Goal: Find specific page/section: Find specific page/section

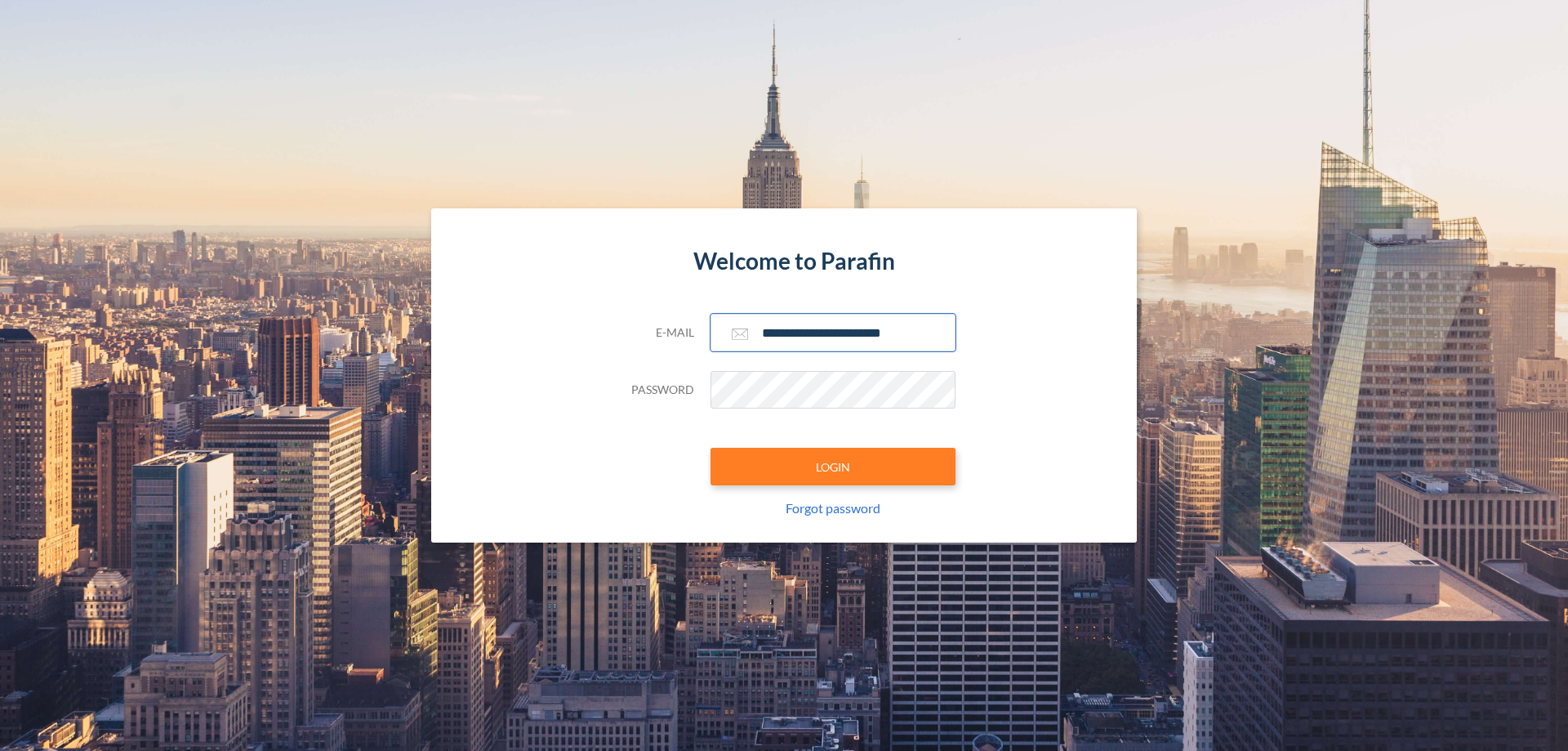
type input "**********"
click at [833, 467] on button "LOGIN" at bounding box center [833, 467] width 245 height 37
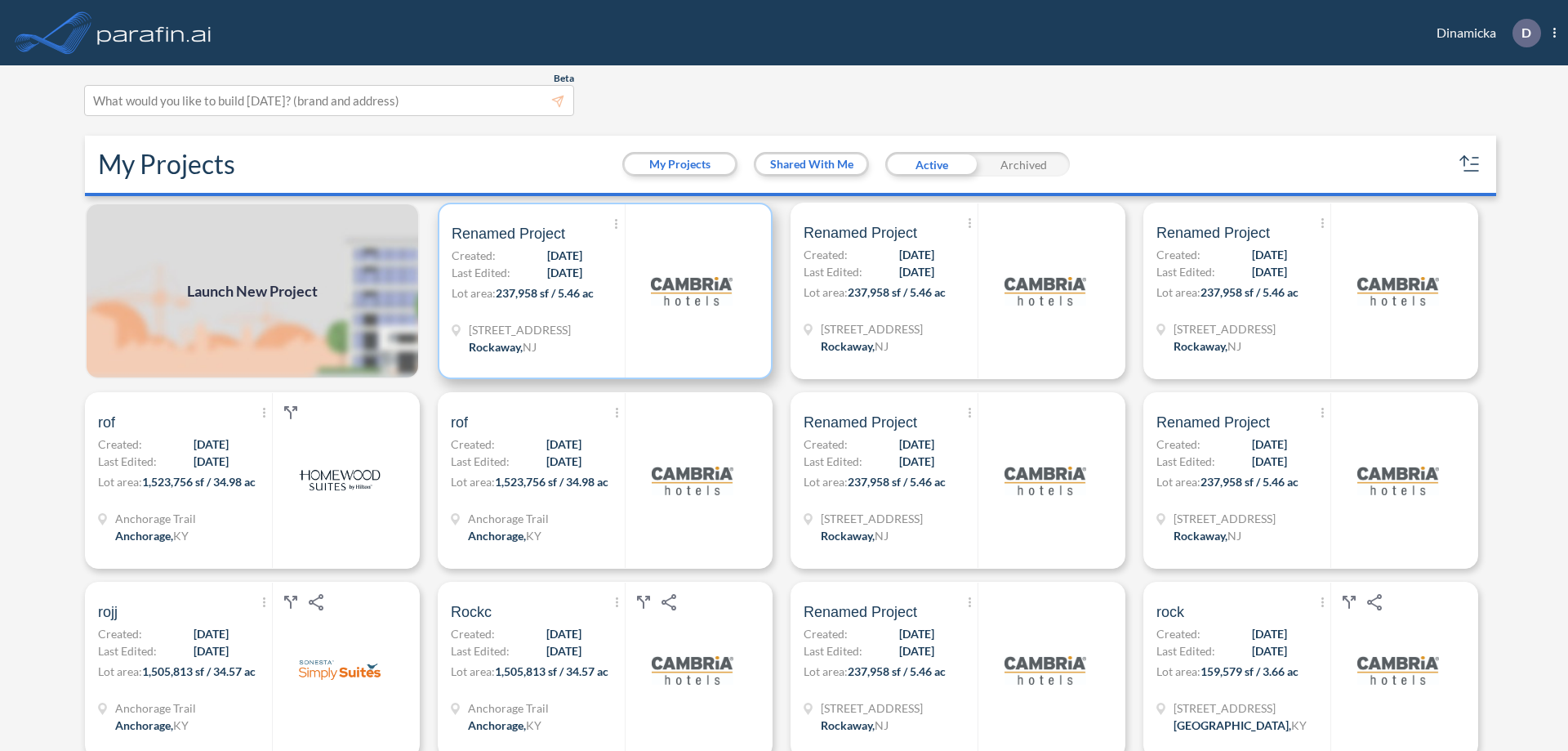
scroll to position [4, 0]
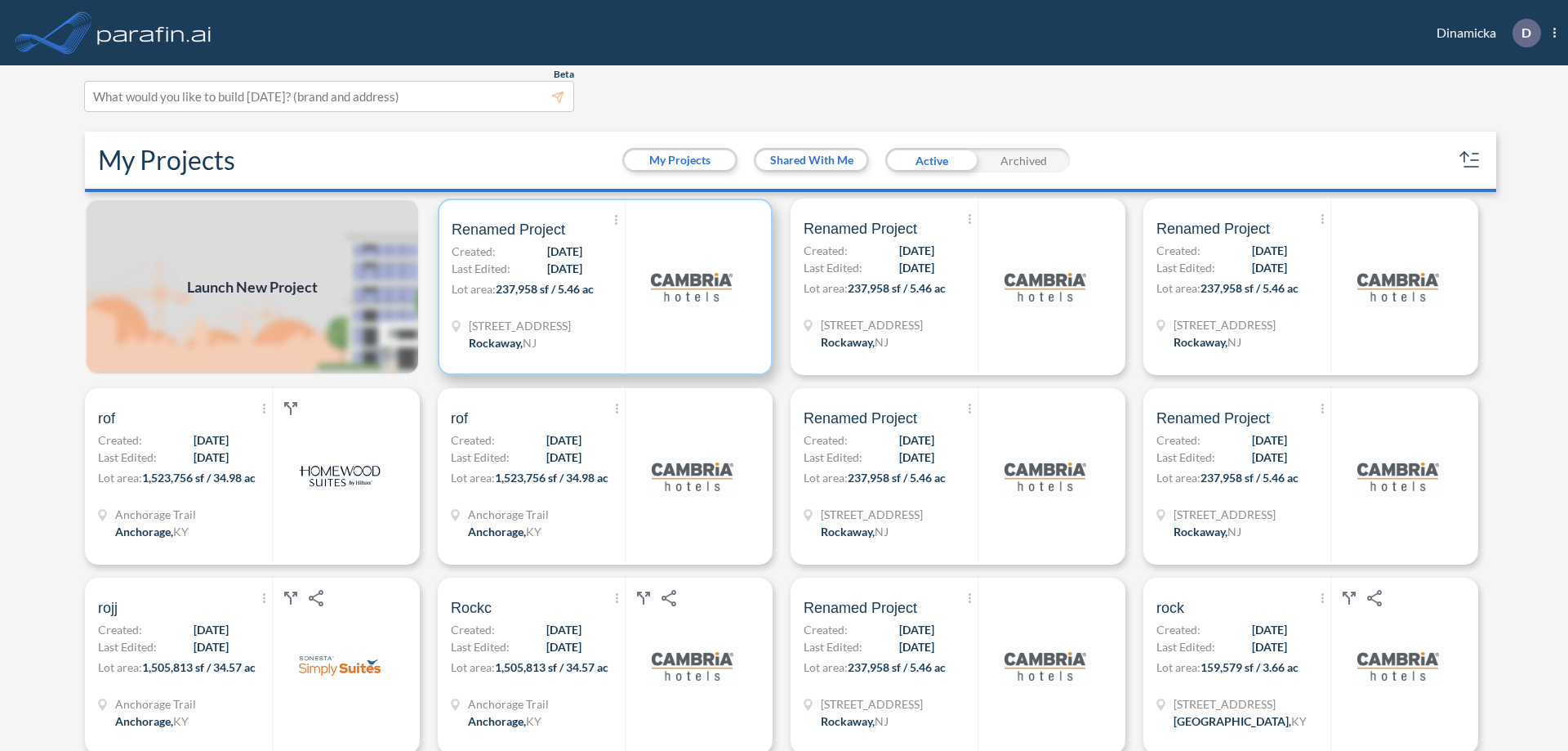
click at [602, 287] on p "Lot area: 237,958 sf / 5.46 ac" at bounding box center [538, 292] width 173 height 24
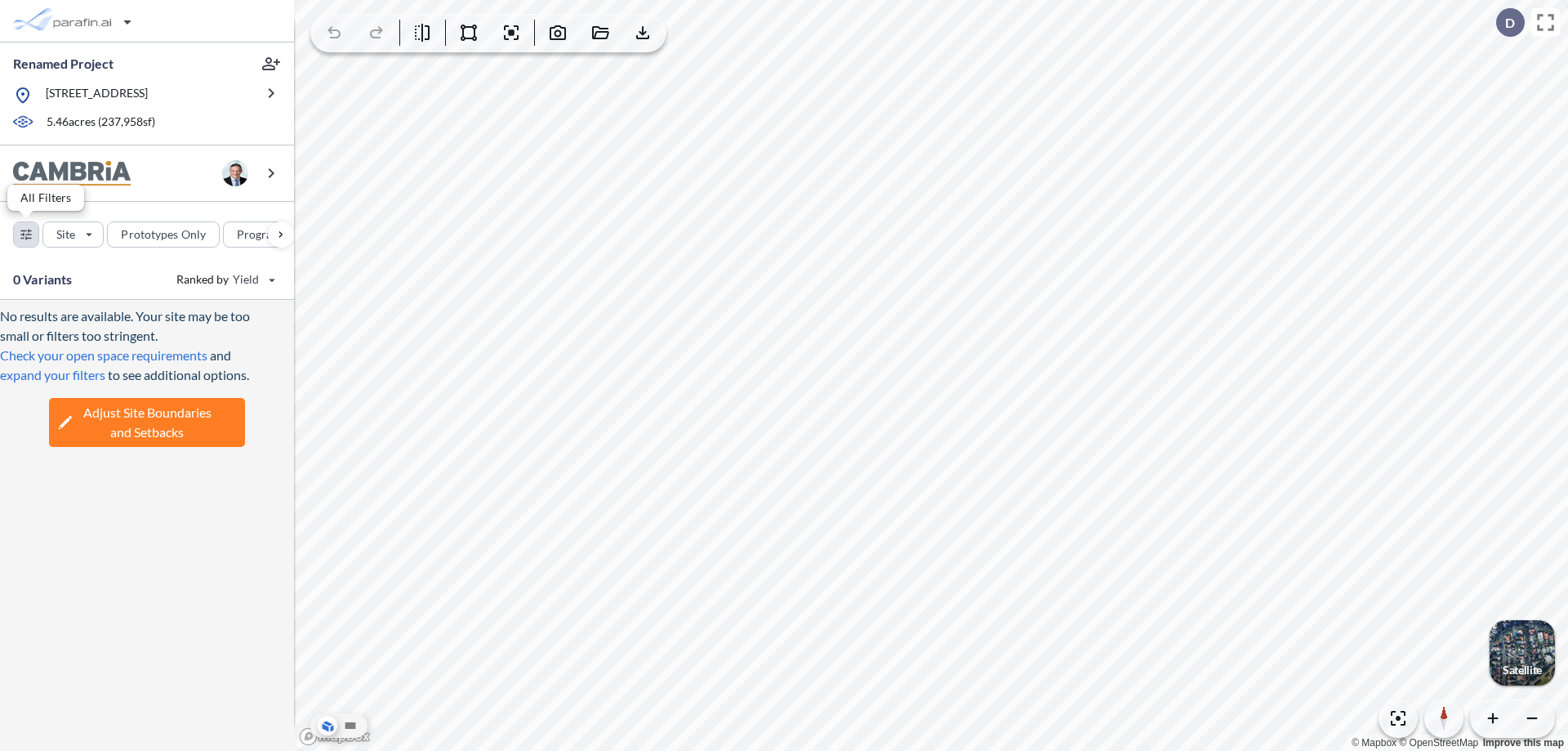
click at [26, 233] on div "button" at bounding box center [27, 234] width 25 height 25
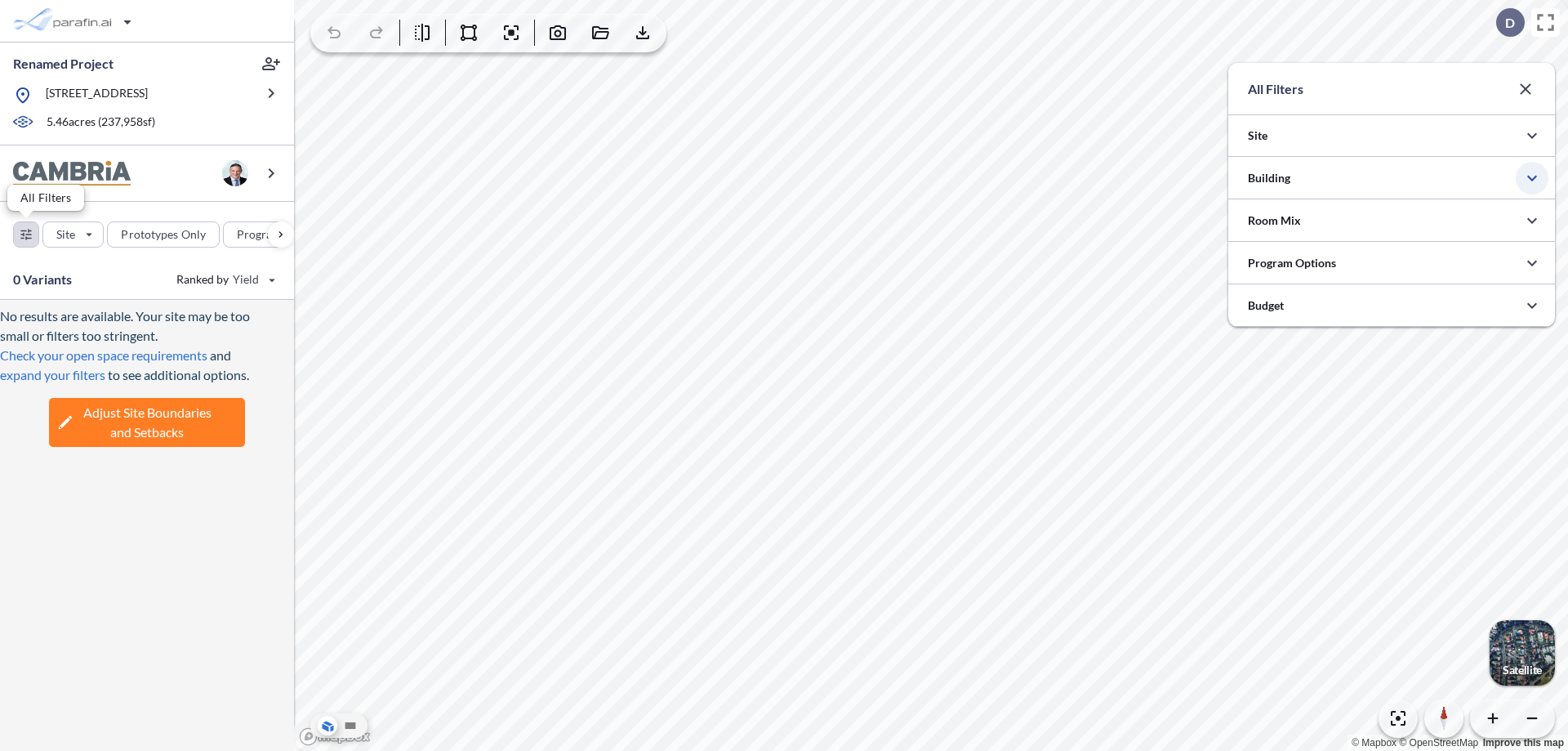
scroll to position [817116, 816364]
click at [1532, 178] on icon "button" at bounding box center [1532, 178] width 20 height 20
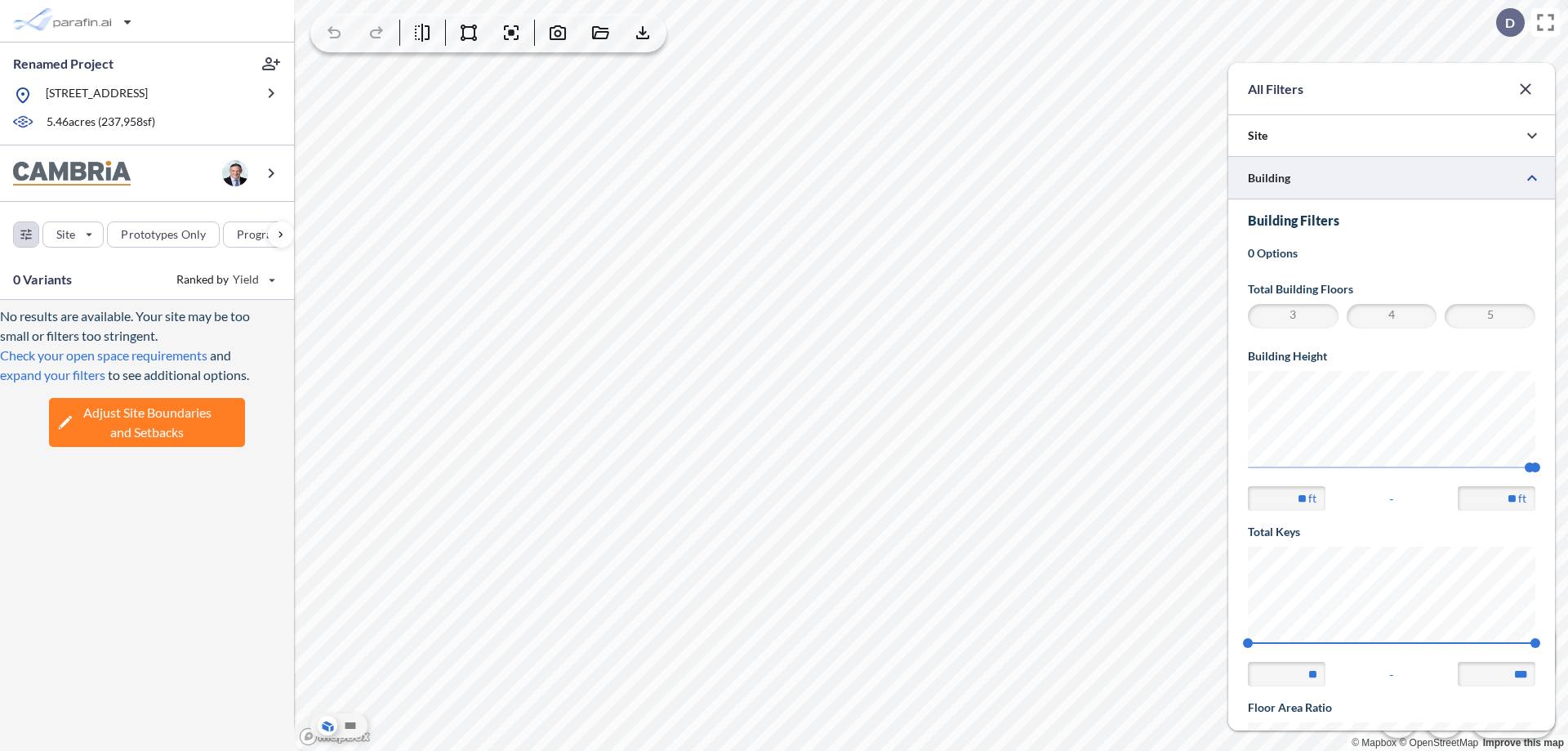
scroll to position [284, 0]
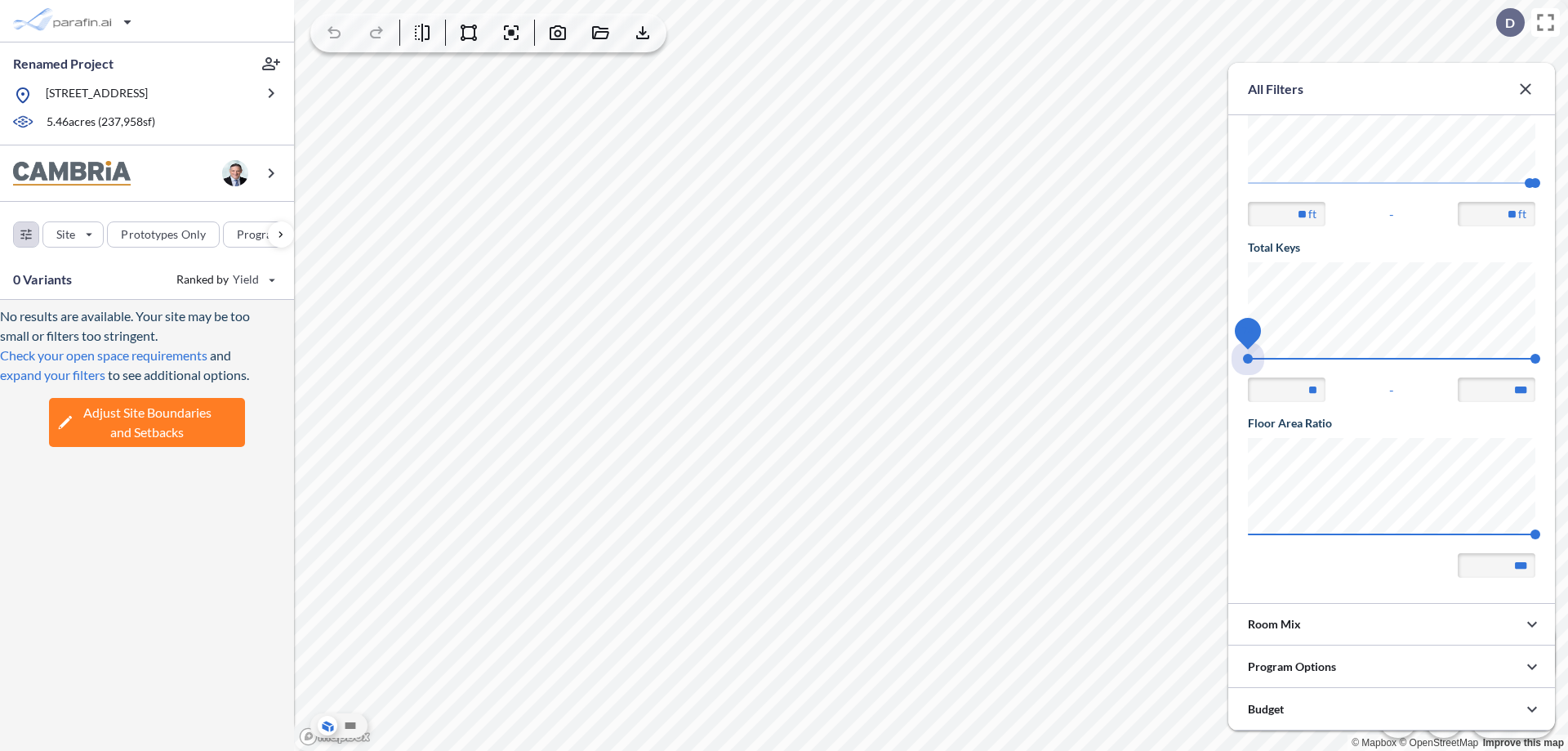
drag, startPoint x: 1248, startPoint y: 359, endPoint x: 1535, endPoint y: 359, distance: 287.0
click at [1535, 359] on span "74 140" at bounding box center [1392, 364] width 288 height 12
type input "***"
